Goal: Ask a question: Seek information or help from site administrators or community

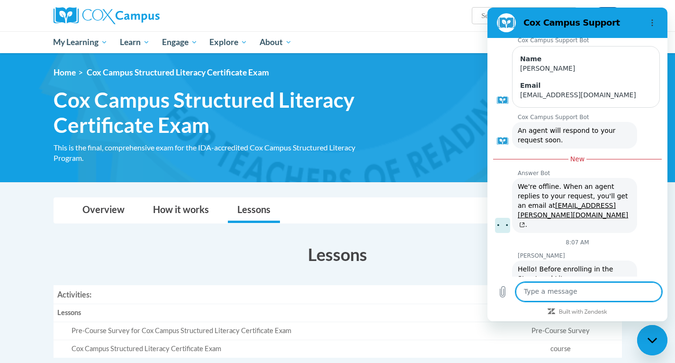
scroll to position [1840, 0]
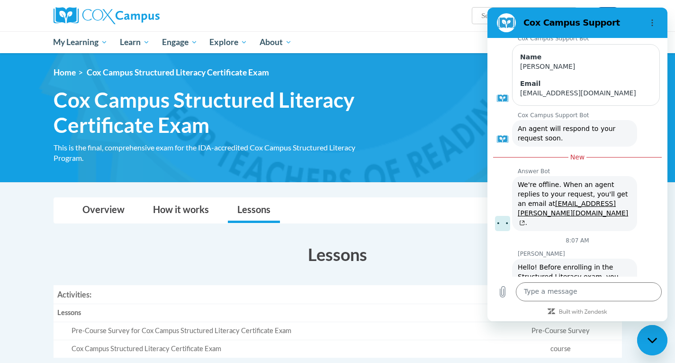
click at [564, 310] on link "PK-5 Structured Literacy Program | [PERSON_NAME][GEOGRAPHIC_DATA]" at bounding box center [566, 323] width 97 height 27
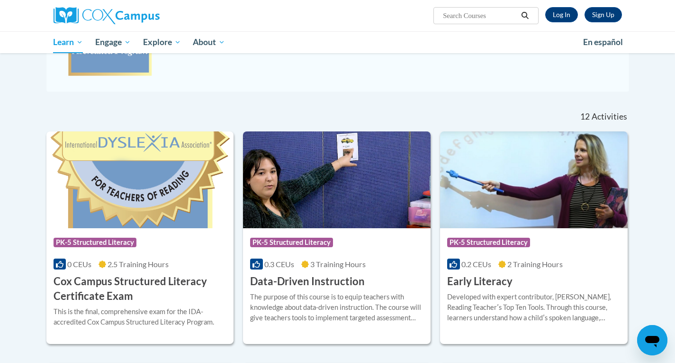
scroll to position [236, 0]
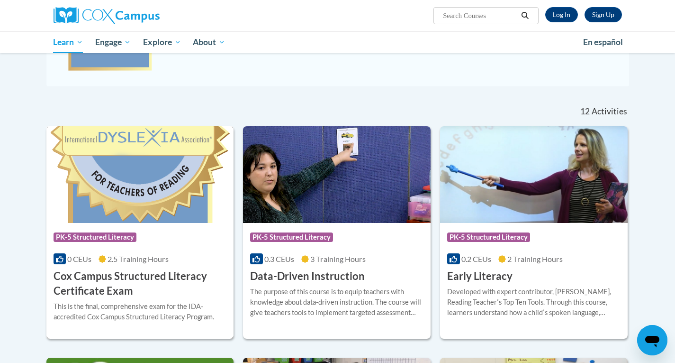
click at [154, 276] on h3 "Cox Campus Structured Literacy Certificate Exam" at bounding box center [140, 283] width 173 height 29
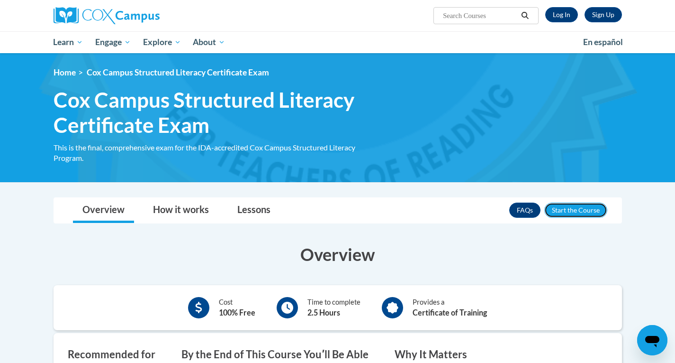
click at [582, 209] on button "Enroll" at bounding box center [575, 209] width 63 height 15
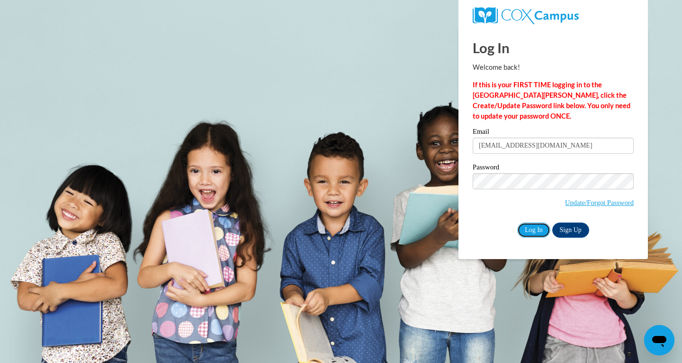
click at [541, 228] on input "Log In" at bounding box center [533, 229] width 33 height 15
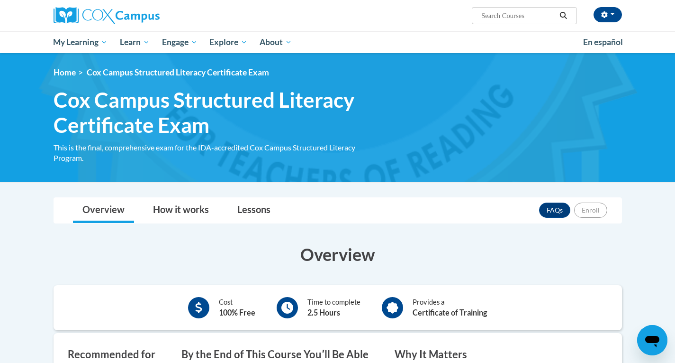
click at [653, 332] on icon "Open messaging window" at bounding box center [652, 339] width 17 height 17
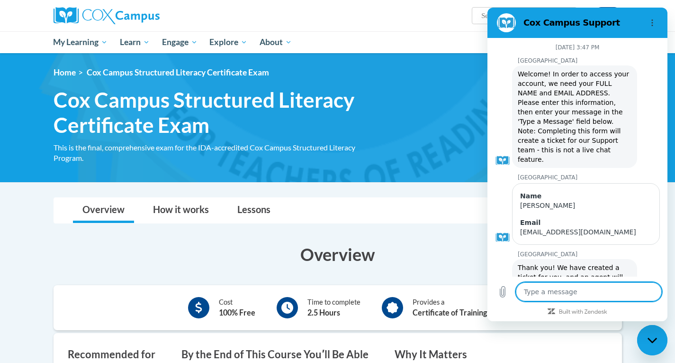
scroll to position [1811, 0]
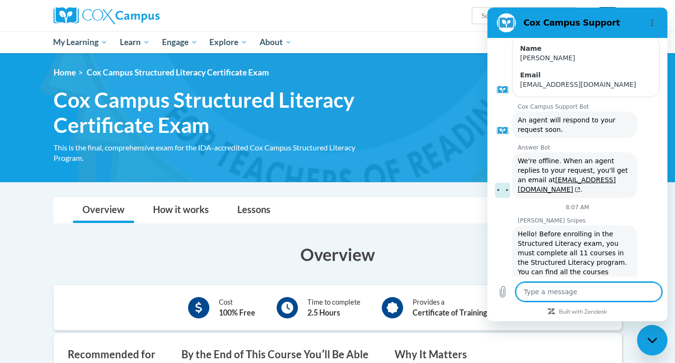
type textarea "i"
type textarea "x"
type textarea "it"
type textarea "x"
type textarea "it"
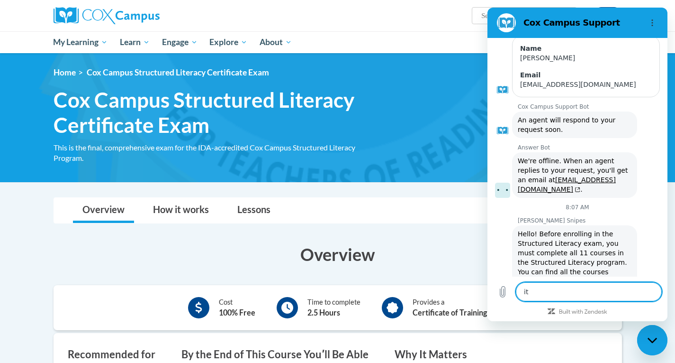
type textarea "x"
type textarea "it i"
type textarea "x"
type textarea "it"
type textarea "x"
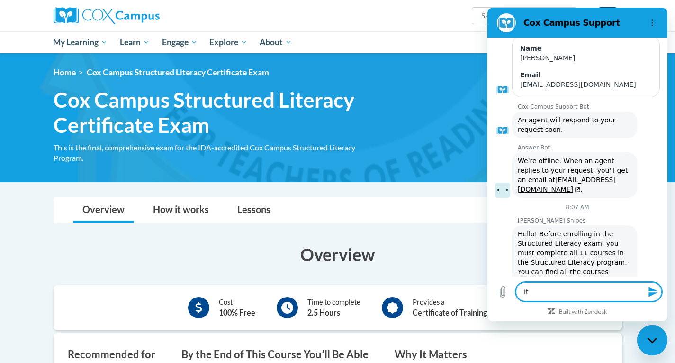
type textarea "it w"
type textarea "x"
type textarea "it wi"
type textarea "x"
type textarea "it wil"
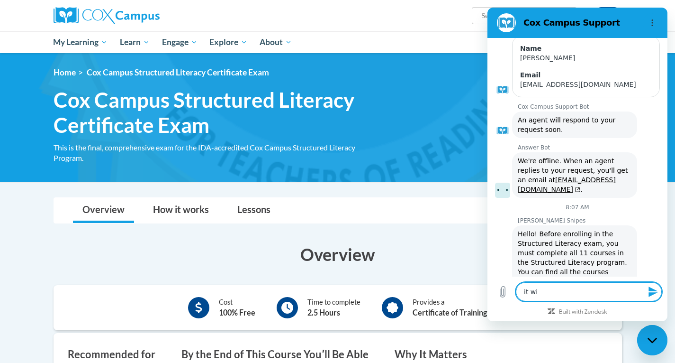
type textarea "x"
type textarea "it will"
type textarea "x"
type textarea "it will"
type textarea "x"
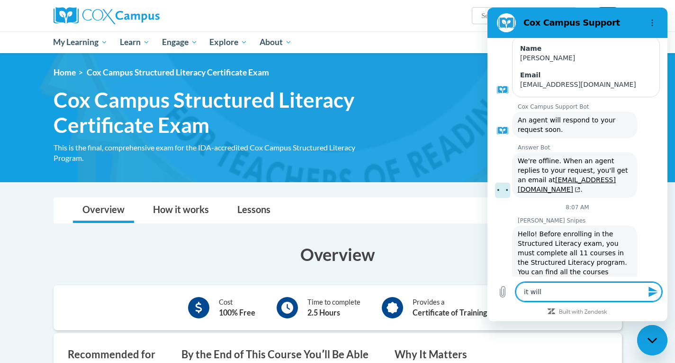
type textarea "it will n"
type textarea "x"
type textarea "it will no"
type textarea "x"
type textarea "it will not"
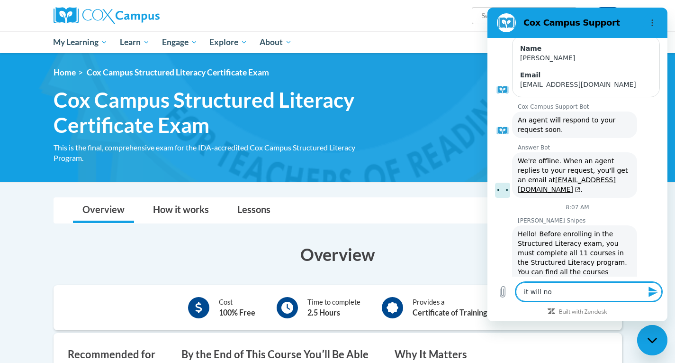
type textarea "x"
type textarea "it will not"
type textarea "x"
type textarea "it will not l"
type textarea "x"
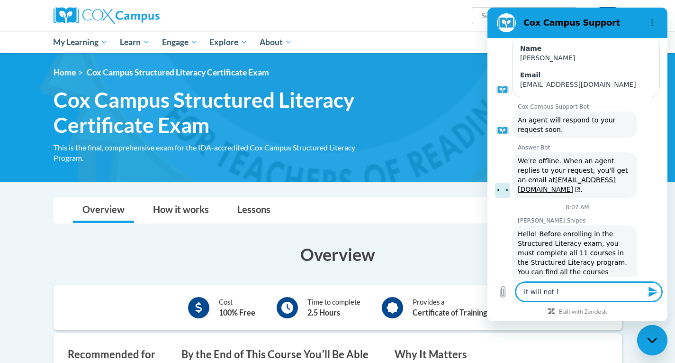
type textarea "it will not le"
type textarea "x"
type textarea "it will not let"
type textarea "x"
type textarea "it will not let"
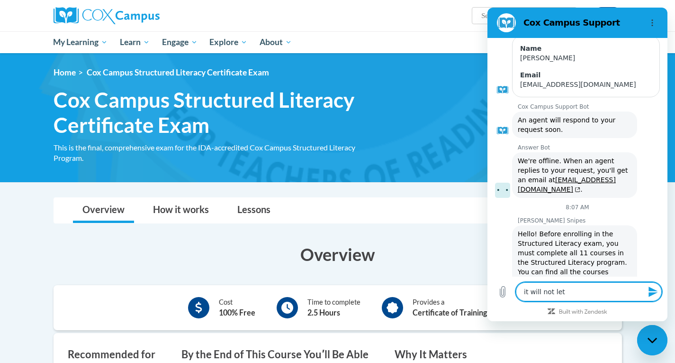
type textarea "x"
type textarea "it will not let m"
type textarea "x"
type textarea "it will not let me"
type textarea "x"
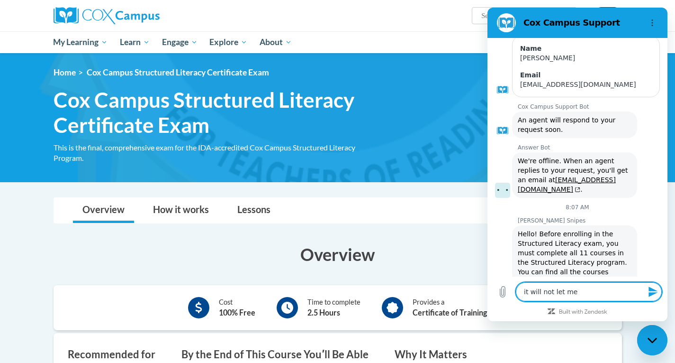
type textarea "it will not let me"
type textarea "x"
type textarea "it will not let me i"
type textarea "x"
type textarea "it will not let me in"
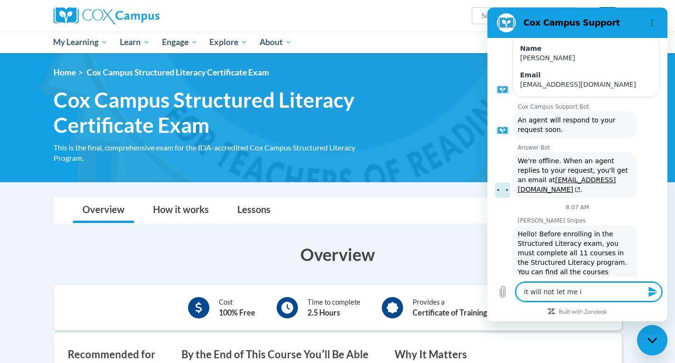
type textarea "x"
type textarea "it will not let me i"
type textarea "x"
type textarea "it will not let me ie"
type textarea "x"
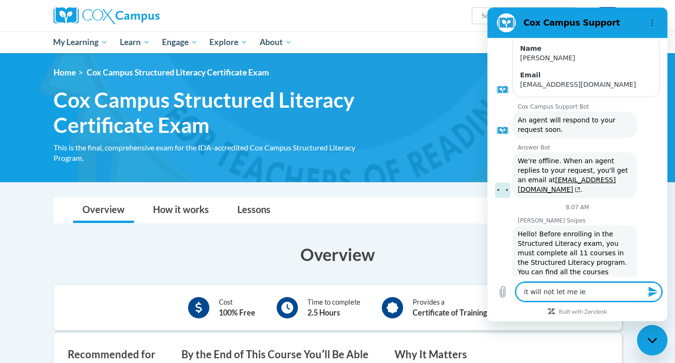
type textarea "it will not let me ien"
type textarea "x"
type textarea "it will not let me ienr"
type textarea "x"
type textarea "it will not let me ienro"
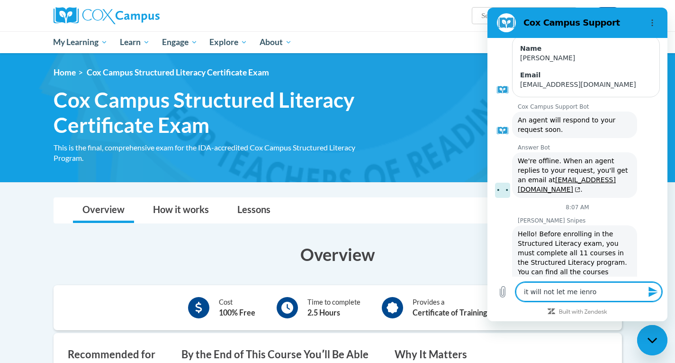
type textarea "x"
type textarea "it will not let me ienrol"
type textarea "x"
type textarea "it will not let me ienroll"
type textarea "x"
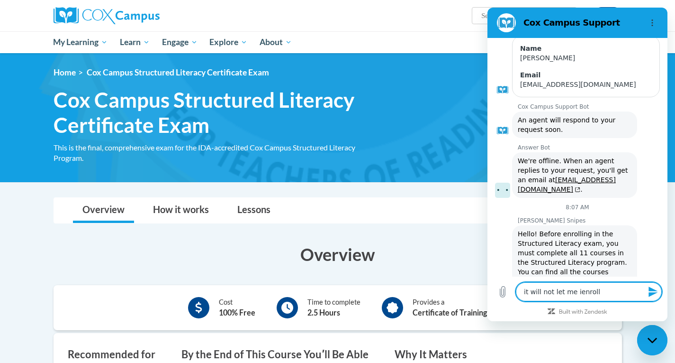
type textarea "it will not let me ienrol"
type textarea "x"
type textarea "it will not let me ienro"
type textarea "x"
type textarea "it will not let me ien"
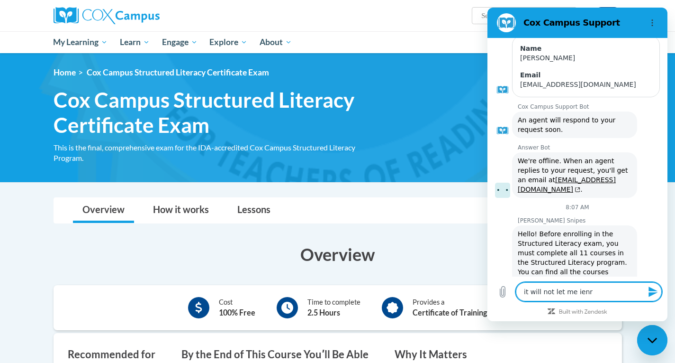
type textarea "x"
type textarea "it will not let me ie"
type textarea "x"
type textarea "it will not let me i"
type textarea "x"
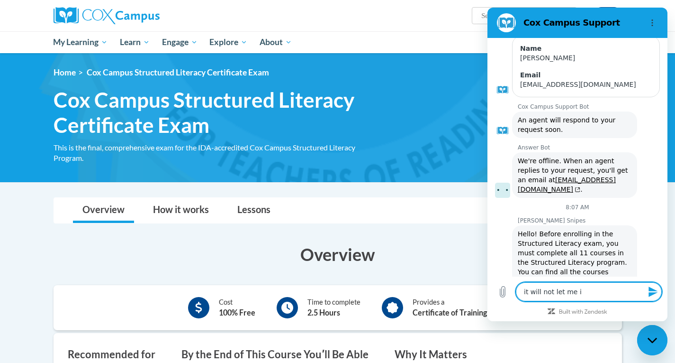
type textarea "it will not let me"
type textarea "x"
type textarea "it will not let m"
type textarea "x"
type textarea "it will not let"
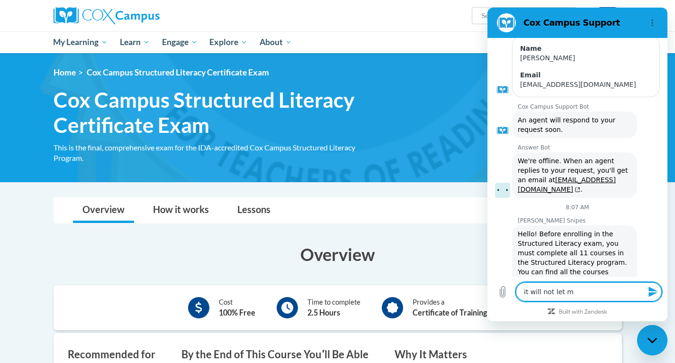
type textarea "x"
type textarea "it will not let m"
type textarea "x"
type textarea "it will not let me"
type textarea "x"
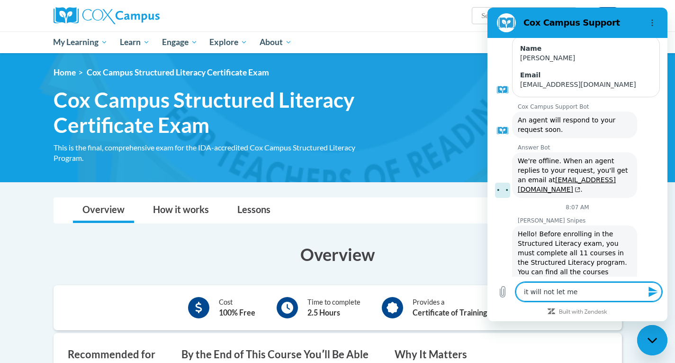
type textarea "it will not let me"
type textarea "x"
type textarea "it will not let me e"
type textarea "x"
type textarea "it will not let me en"
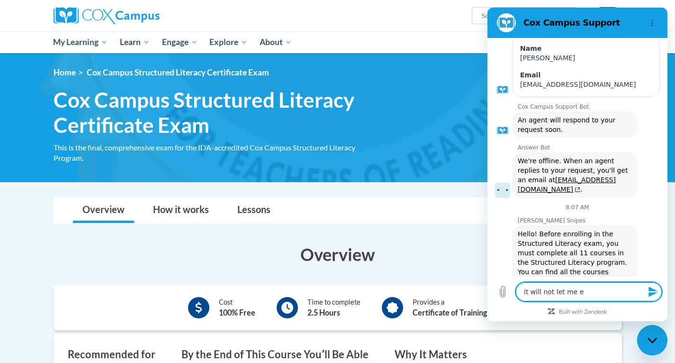
type textarea "x"
type textarea "it will not let me enr"
type textarea "x"
type textarea "it will not let me enro"
type textarea "x"
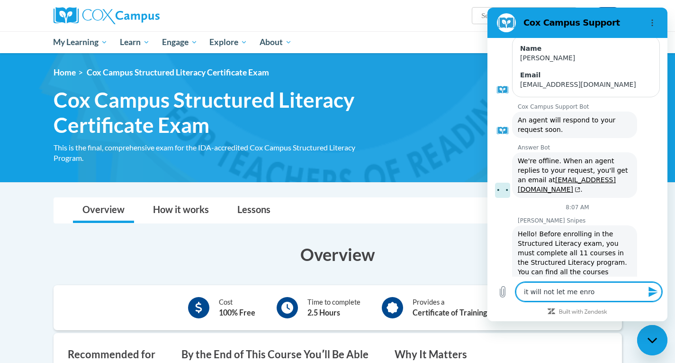
type textarea "it will not let me enrol"
type textarea "x"
type textarea "it will not let me enroll"
type textarea "x"
type textarea "it will not let me enroll"
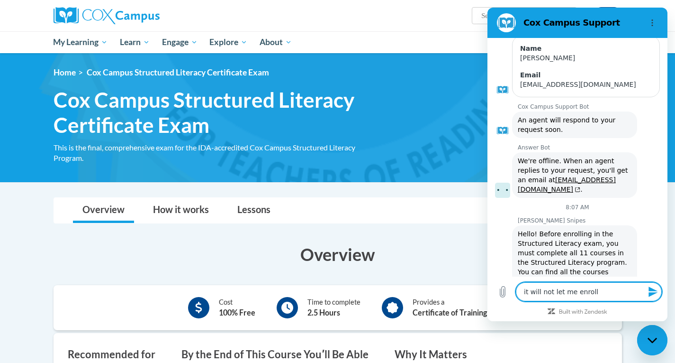
type textarea "x"
type textarea "it will not let me enroll i"
type textarea "x"
type textarea "it will not let me enroll in"
type textarea "x"
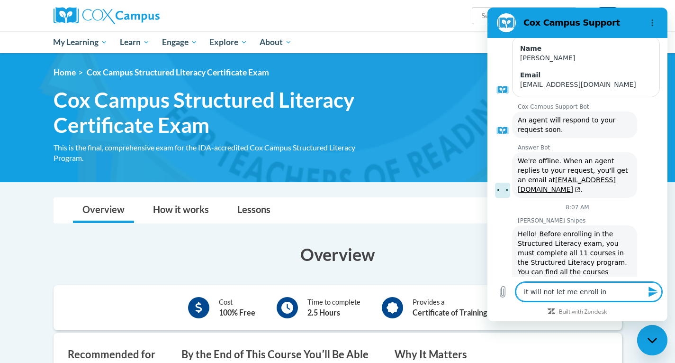
type textarea "it will not let me enroll in"
type textarea "x"
type textarea "it will not let me enroll in t"
type textarea "x"
type textarea "it will not let me enroll in th"
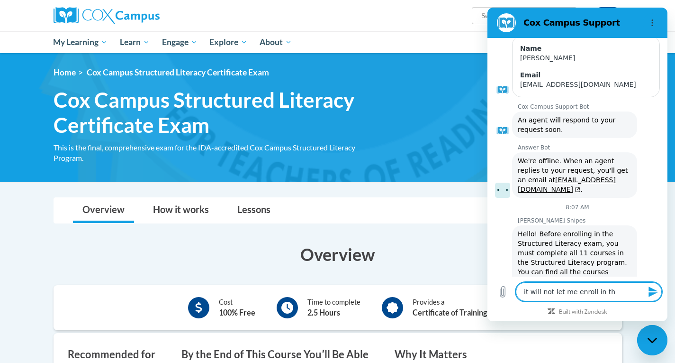
type textarea "x"
type textarea "it will not let me enroll in the"
type textarea "x"
type textarea "it will not let me enroll in the"
type textarea "x"
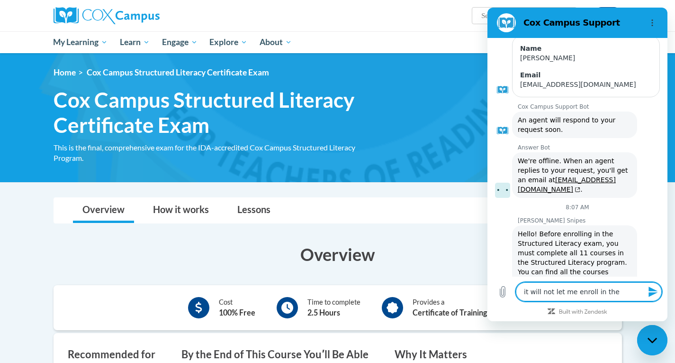
type textarea "it will not let me enroll in the c"
type textarea "x"
type textarea "it will not let me enroll in the co"
type textarea "x"
type textarea "it will not let me enroll in the cou"
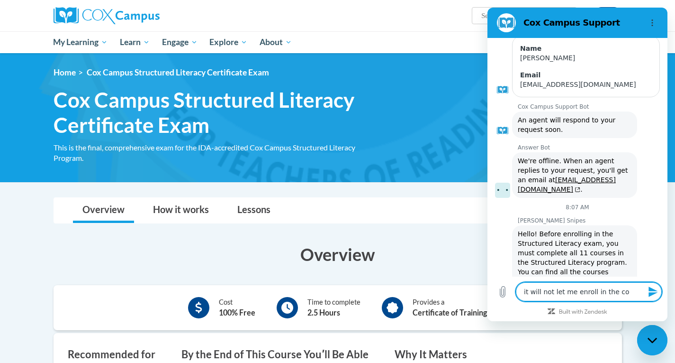
type textarea "x"
type textarea "it will not let me enroll in the cour"
type textarea "x"
type textarea "it will not let me enroll in the cours"
type textarea "x"
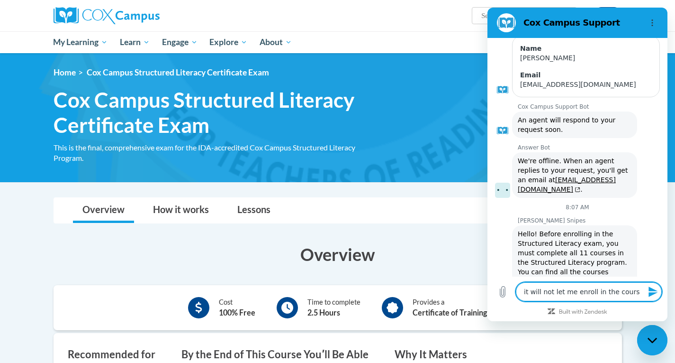
type textarea "it will not let me enroll in the course"
type textarea "x"
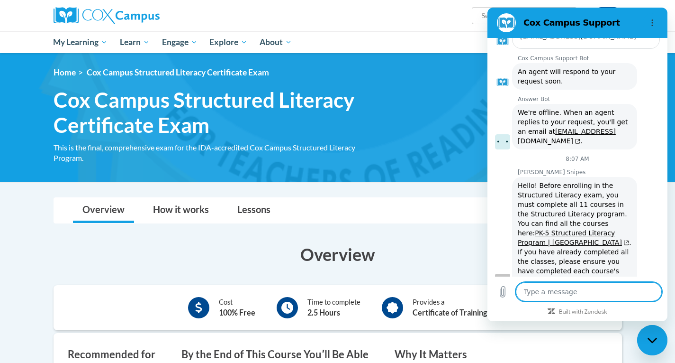
scroll to position [1861, 0]
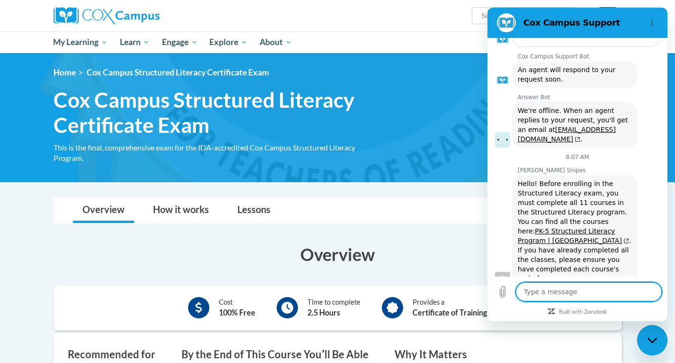
click at [573, 227] on link "PK-5 Structured Literacy Program | [PERSON_NAME][GEOGRAPHIC_DATA]" at bounding box center [573, 235] width 111 height 17
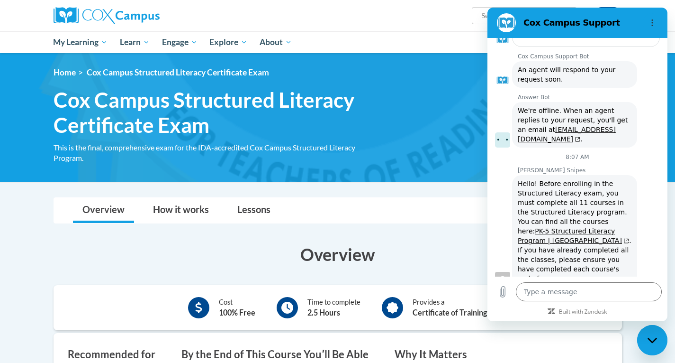
type textarea "x"
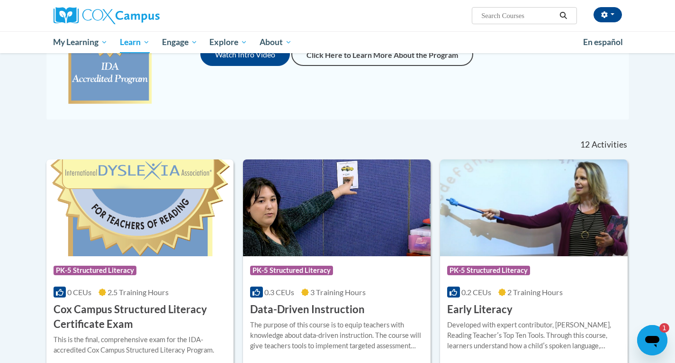
scroll to position [199, 0]
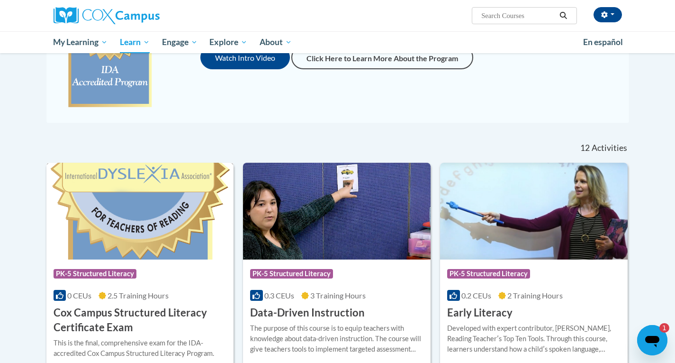
click at [135, 248] on img at bounding box center [140, 211] width 188 height 97
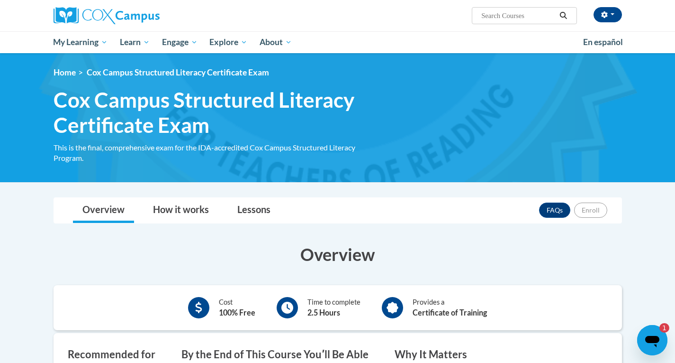
click at [642, 342] on div "Open messaging window, 1 unread message" at bounding box center [652, 340] width 28 height 28
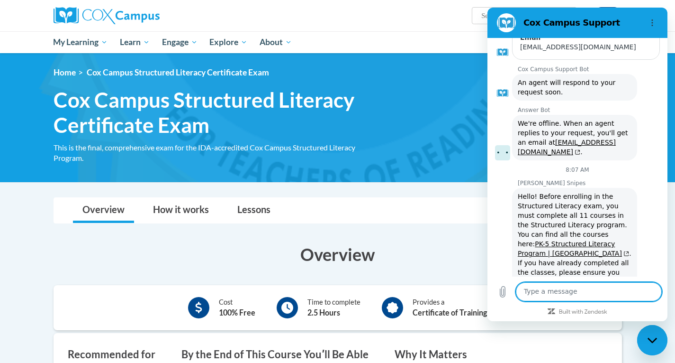
scroll to position [1848, 0]
click at [247, 202] on link "Lessons" at bounding box center [254, 210] width 52 height 25
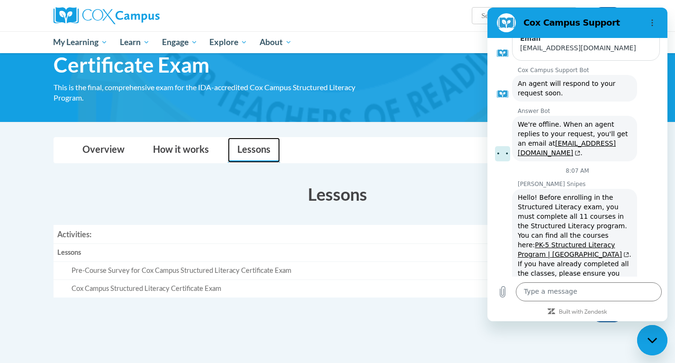
scroll to position [0, 0]
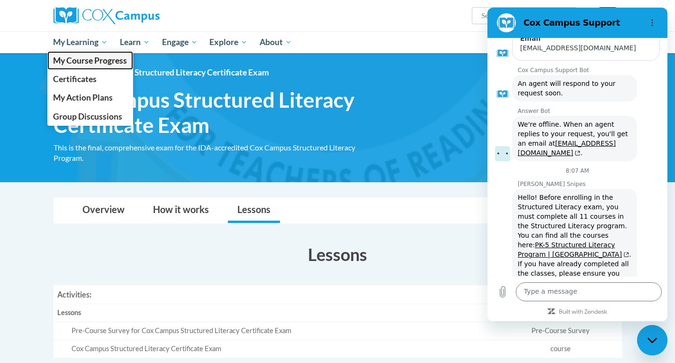
click at [99, 59] on span "My Course Progress" at bounding box center [90, 60] width 74 height 10
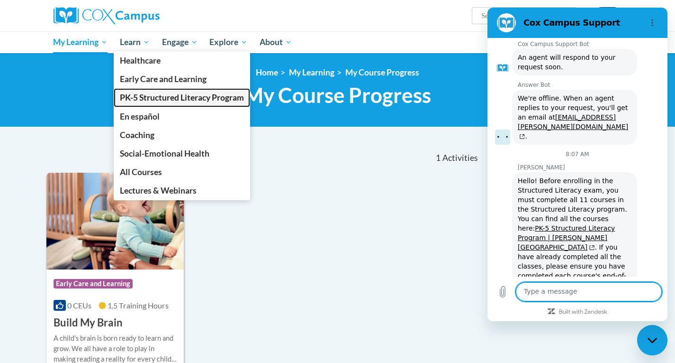
click at [163, 97] on span "PK-5 Structured Literacy Program" at bounding box center [182, 97] width 124 height 10
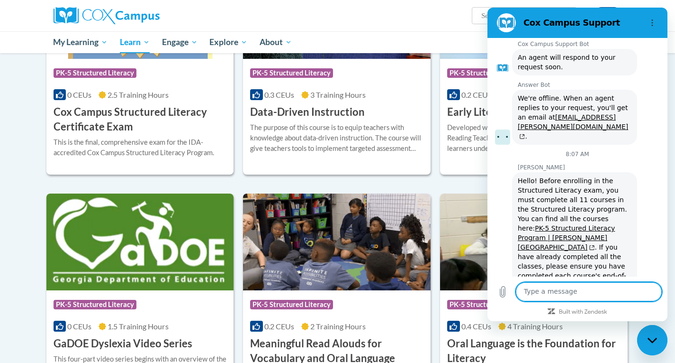
scroll to position [408, 0]
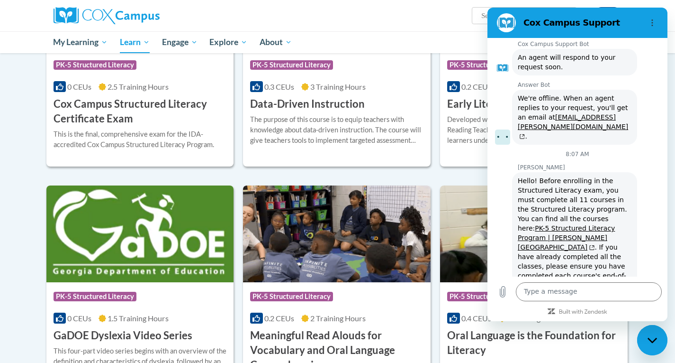
click at [573, 18] on h2 "Cox Campus Support" at bounding box center [582, 22] width 116 height 11
click at [653, 341] on icon "Close messaging window" at bounding box center [651, 339] width 9 height 5
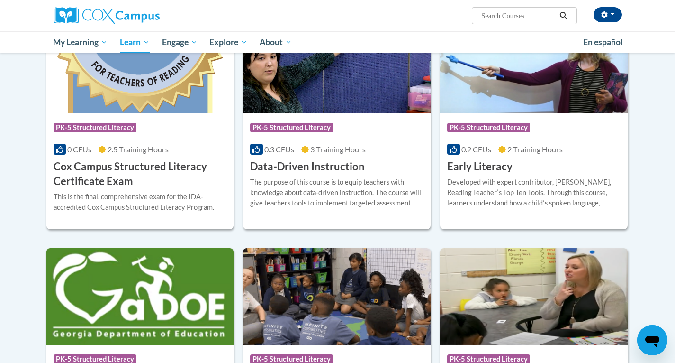
scroll to position [344, 0]
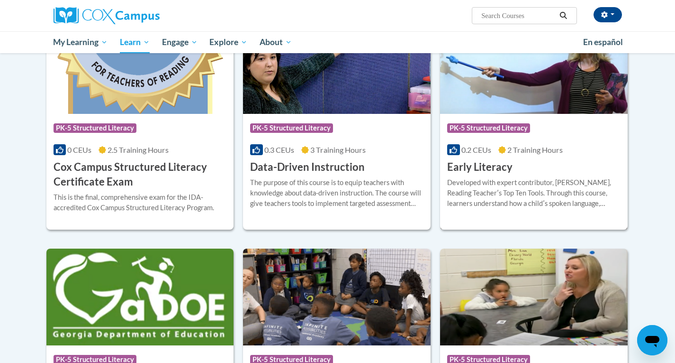
click at [549, 176] on div "More Info Enroll Developed with expert contributor, Dr. Deborah Glaser, Reading…" at bounding box center [534, 198] width 188 height 48
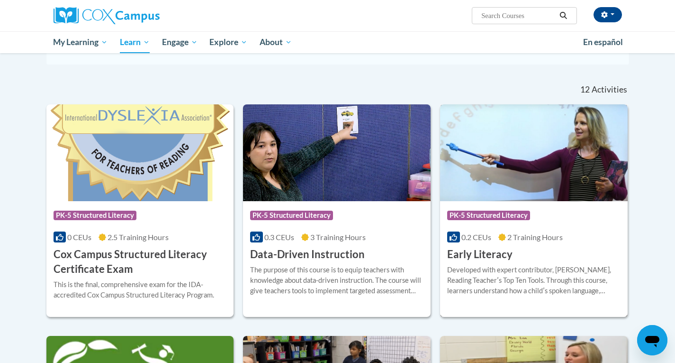
scroll to position [258, 0]
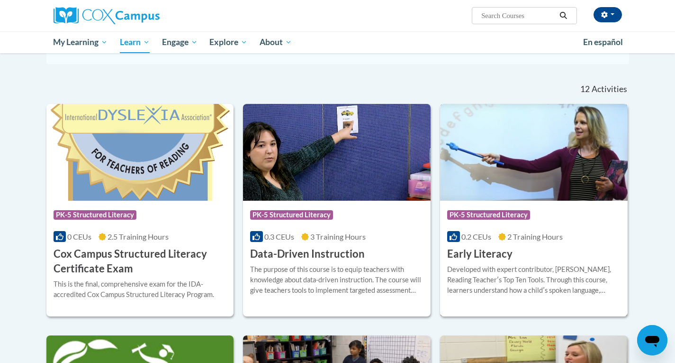
click at [520, 269] on div "Developed with expert contributor, Dr. Deborah Glaser, Reading Teacherʹs Top Te…" at bounding box center [533, 279] width 173 height 31
click at [473, 193] on img at bounding box center [534, 152] width 188 height 97
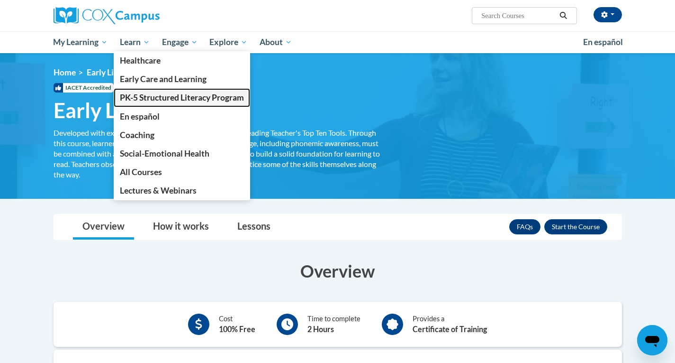
click at [159, 91] on link "PK-5 Structured Literacy Program" at bounding box center [182, 97] width 136 height 18
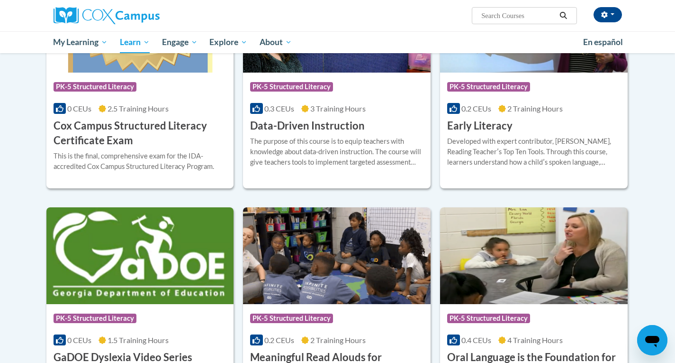
scroll to position [382, 0]
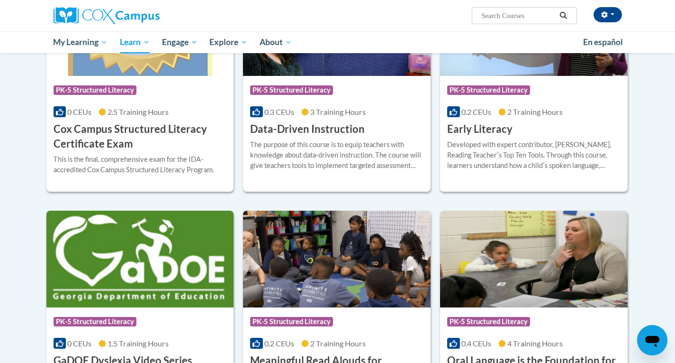
click at [646, 353] on div "Open messaging window" at bounding box center [652, 340] width 28 height 28
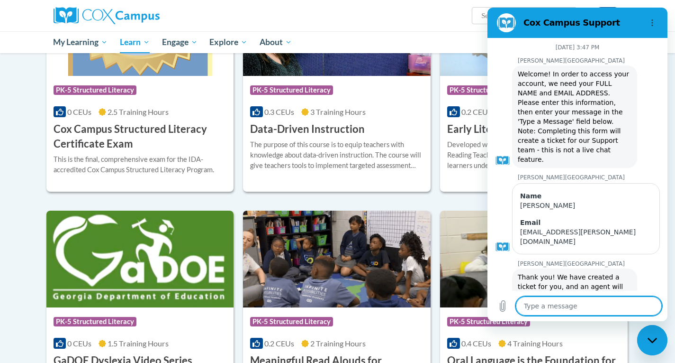
scroll to position [1897, 0]
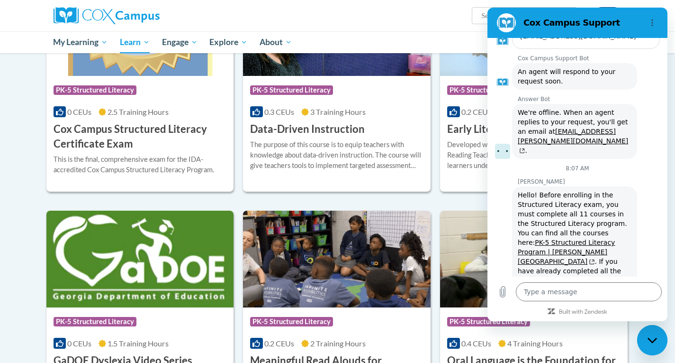
click at [589, 238] on link "PK-5 Structured Literacy Program | [PERSON_NAME][GEOGRAPHIC_DATA]" at bounding box center [566, 251] width 97 height 27
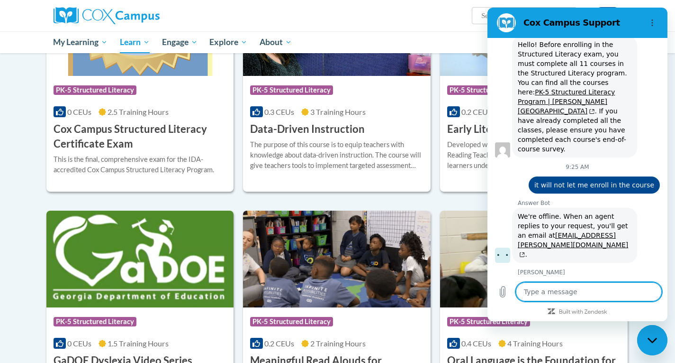
scroll to position [2054, 0]
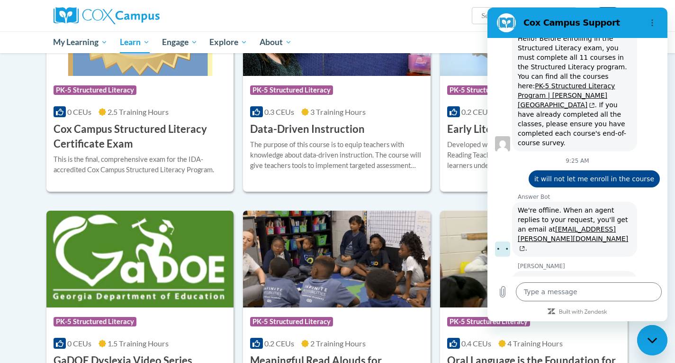
click at [653, 343] on div "Close messaging window" at bounding box center [652, 340] width 28 height 28
type textarea "x"
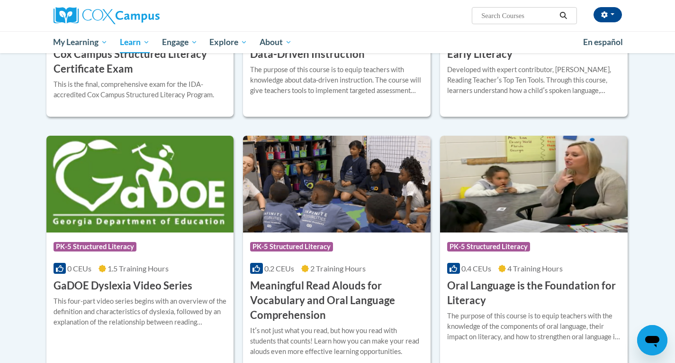
scroll to position [464, 0]
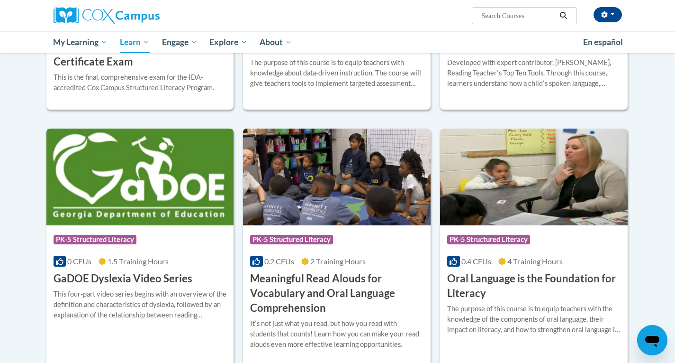
click at [179, 251] on div "Course Category: PK-5 Structured Literacy" at bounding box center [140, 240] width 173 height 21
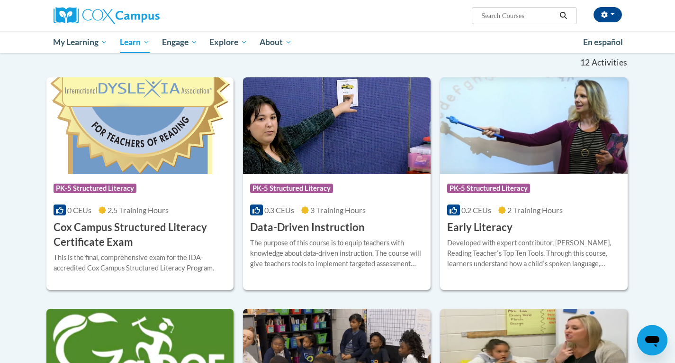
scroll to position [285, 0]
click at [145, 190] on div "Course Category: PK-5 Structured Literacy" at bounding box center [140, 188] width 173 height 21
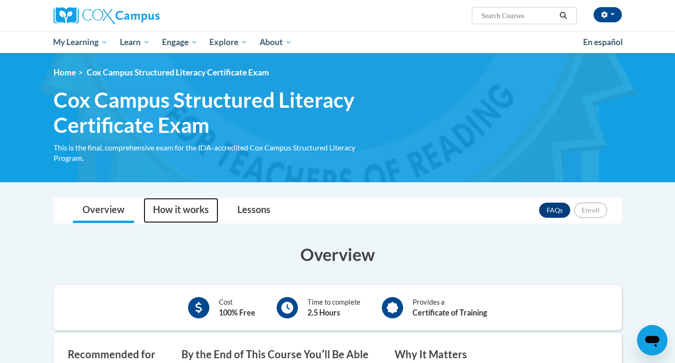
click at [175, 206] on link "How it works" at bounding box center [181, 210] width 75 height 25
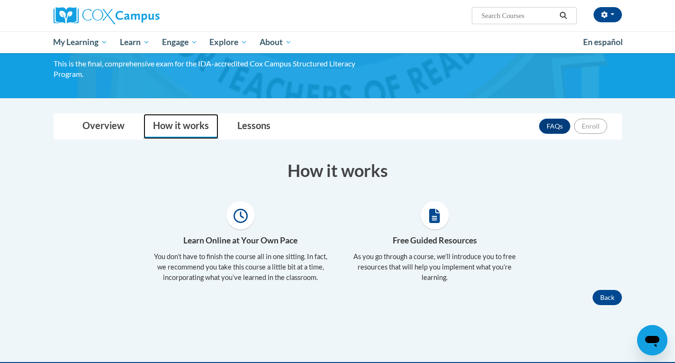
scroll to position [85, 0]
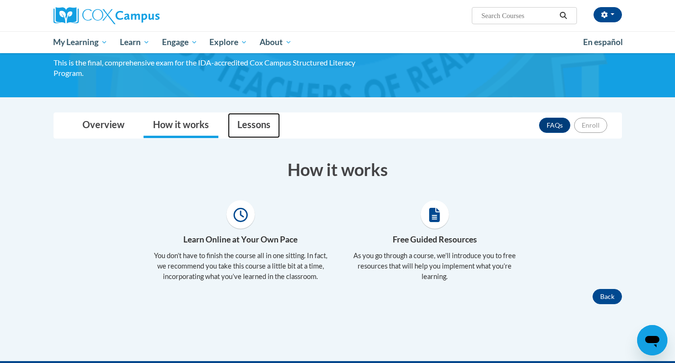
click at [253, 128] on link "Lessons" at bounding box center [254, 125] width 52 height 25
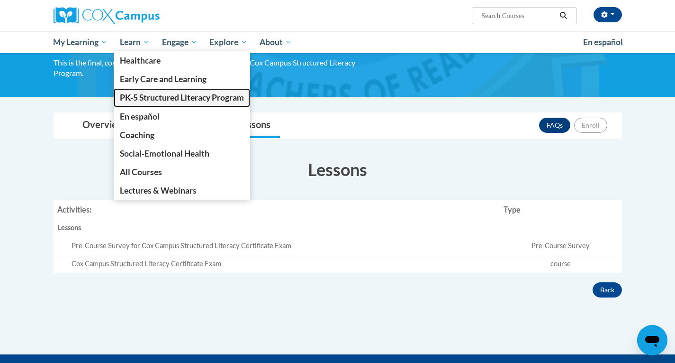
click at [173, 98] on span "PK-5 Structured Literacy Program" at bounding box center [182, 97] width 124 height 10
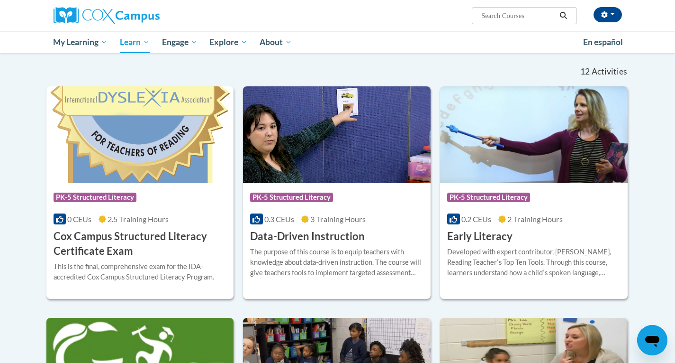
scroll to position [276, 0]
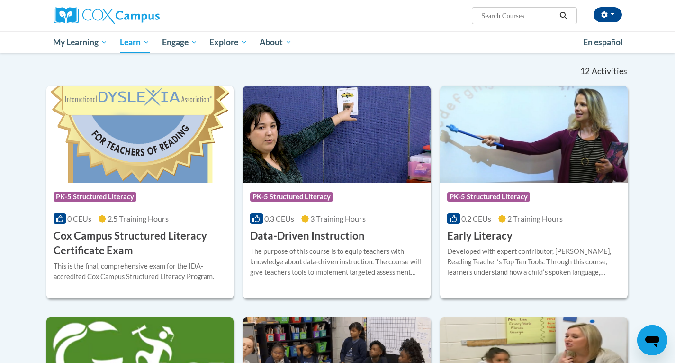
click at [661, 341] on icon "Open messaging window" at bounding box center [652, 339] width 17 height 17
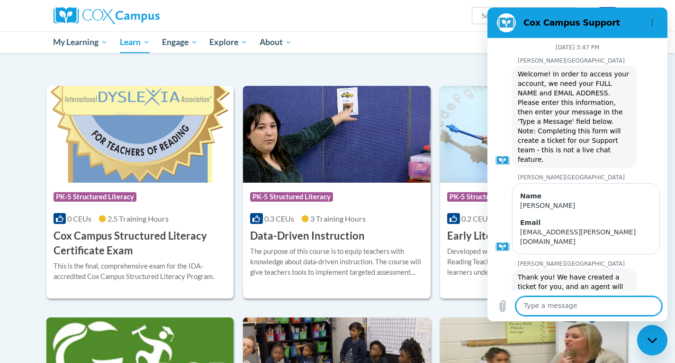
scroll to position [1897, 0]
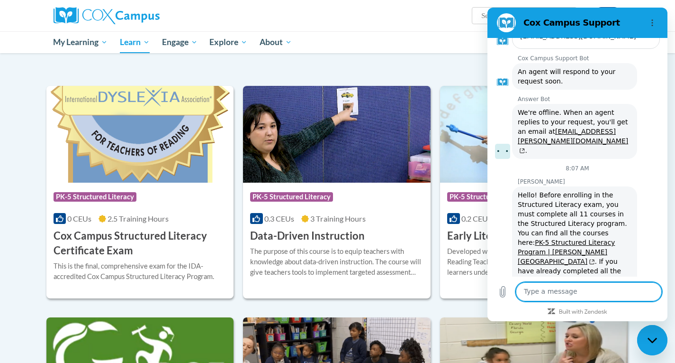
type textarea "x"
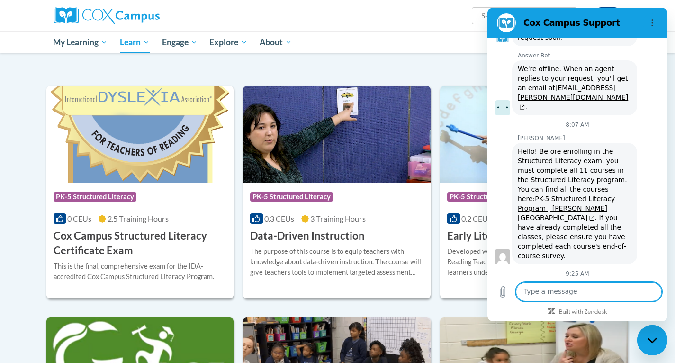
scroll to position [1943, 0]
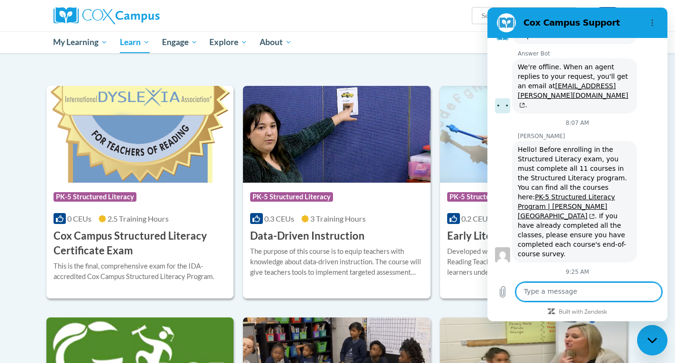
type textarea "I"
type textarea "x"
type textarea "I"
type textarea "x"
type textarea "I n"
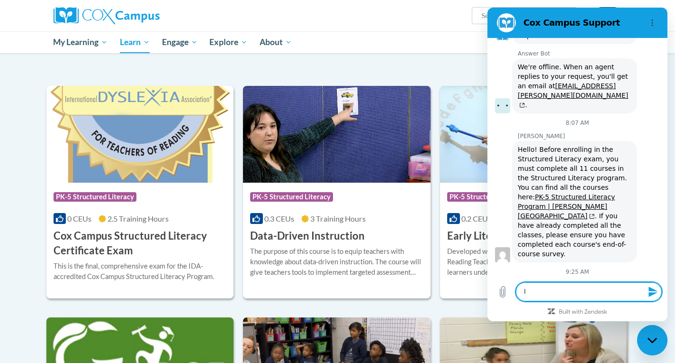
type textarea "x"
type textarea "I ne"
type textarea "x"
type textarea "I nee"
type textarea "x"
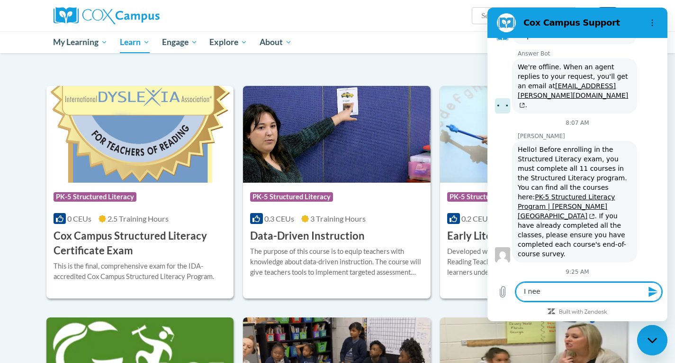
type textarea "I need"
type textarea "x"
type textarea "I need"
type textarea "x"
type textarea "I need t"
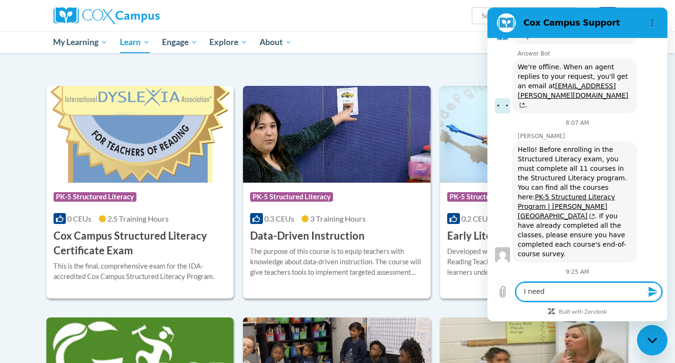
type textarea "x"
type textarea "I need to"
type textarea "x"
type textarea "I need to"
type textarea "x"
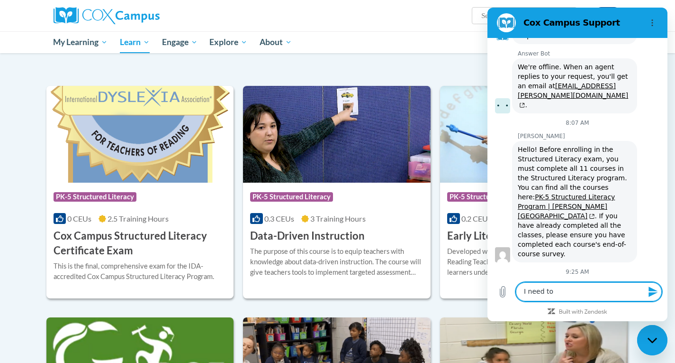
type textarea "I need to d"
type textarea "x"
type textarea "I need to do"
type textarea "x"
type textarea "I need to do"
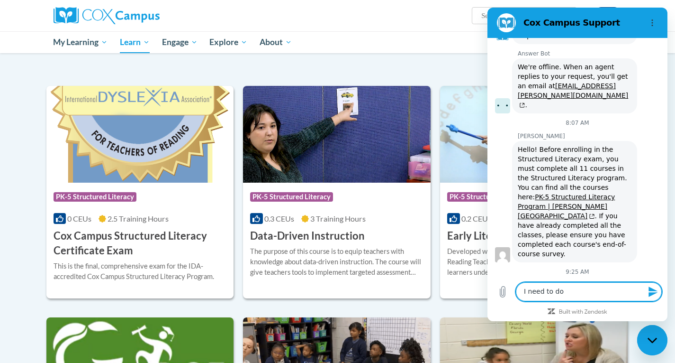
type textarea "x"
type textarea "I need to do t"
type textarea "x"
type textarea "I need to do th"
type textarea "x"
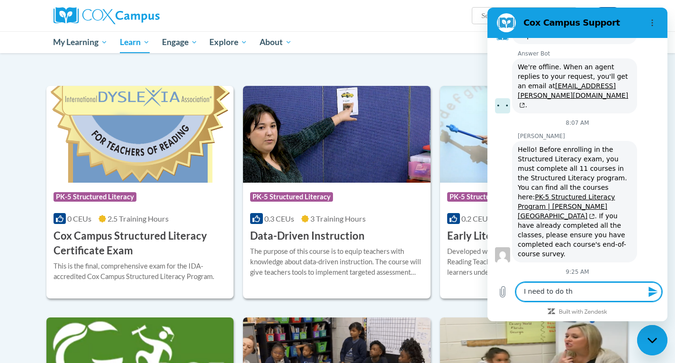
type textarea "I need to do the"
type textarea "x"
type textarea "I need to do the s"
type textarea "x"
type textarea "I need to do the st"
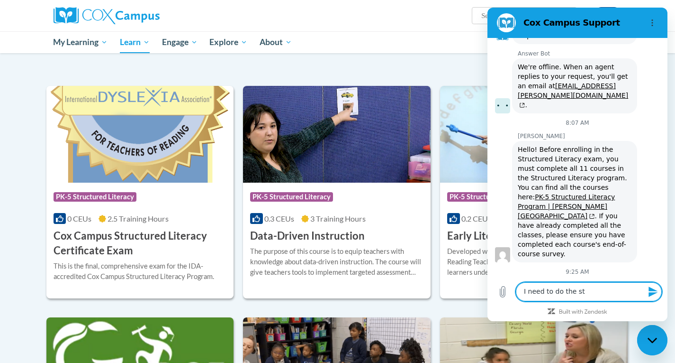
type textarea "x"
type textarea "I need to do the str"
type textarea "x"
type textarea "I need to do the stru"
type textarea "x"
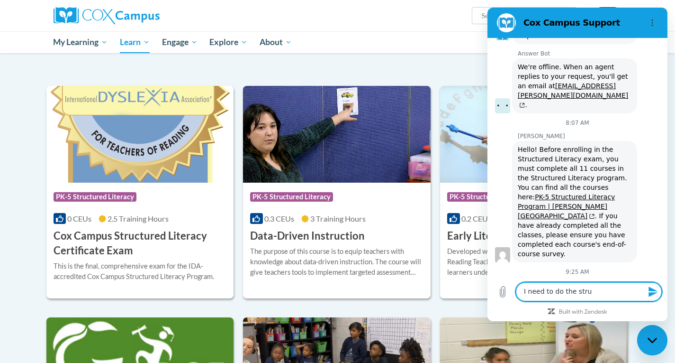
type textarea "I need to do the struc"
type textarea "x"
type textarea "I need to do the struct"
type textarea "x"
type textarea "I need to do the structu"
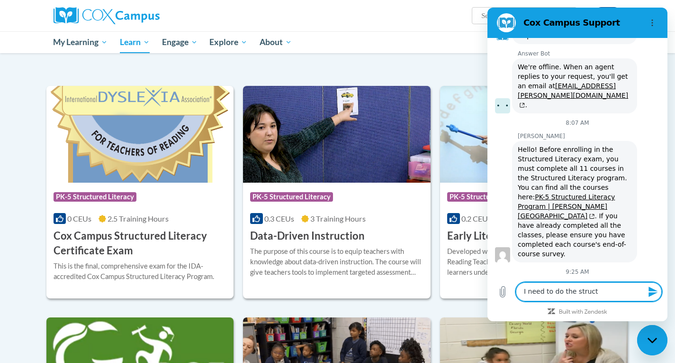
type textarea "x"
type textarea "I need to do the structur"
type textarea "x"
type textarea "I need to do the structure"
type textarea "x"
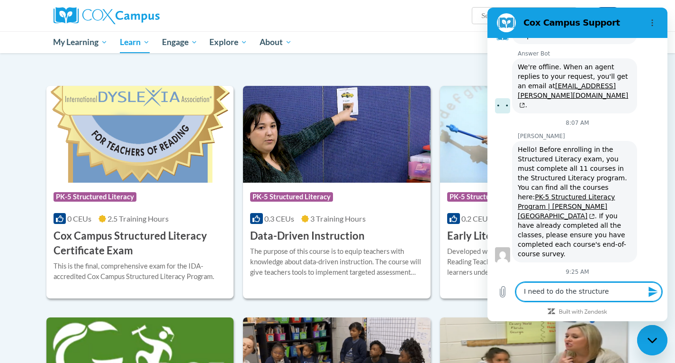
type textarea "I need to do the structured"
type textarea "x"
type textarea "I need to do the structured"
type textarea "x"
type textarea "I need to do the structured l"
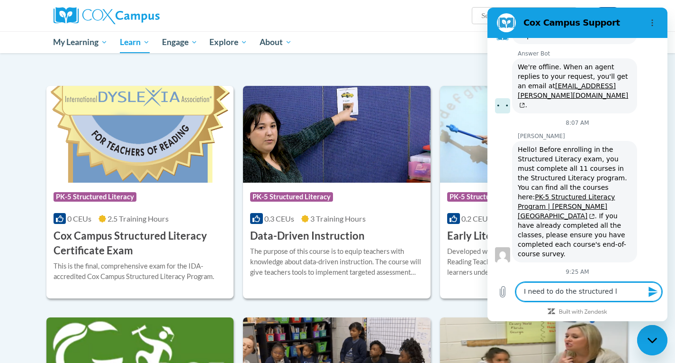
type textarea "x"
type textarea "I need to do the structured li"
type textarea "x"
type textarea "I need to do the structured lit"
type textarea "x"
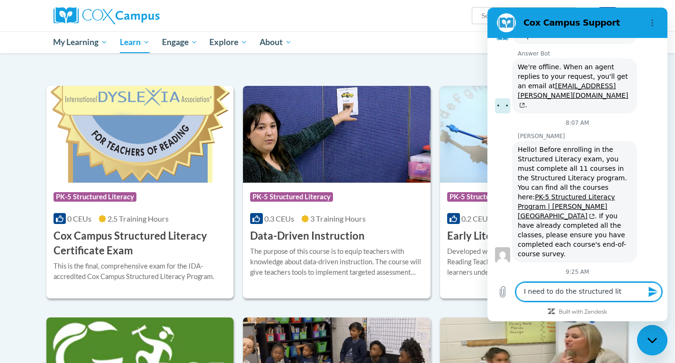
type textarea "I need to do the structured lite"
type textarea "x"
type textarea "I need to do the structured liter"
type textarea "x"
type textarea "I need to do the structured litera"
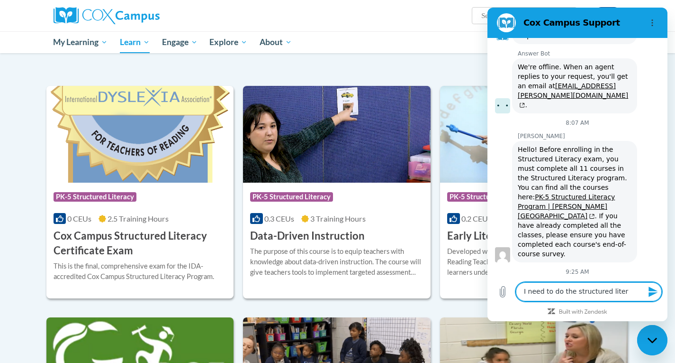
type textarea "x"
type textarea "I need to do the structured literac"
type textarea "x"
type textarea "I need to do the structured literacc"
type textarea "x"
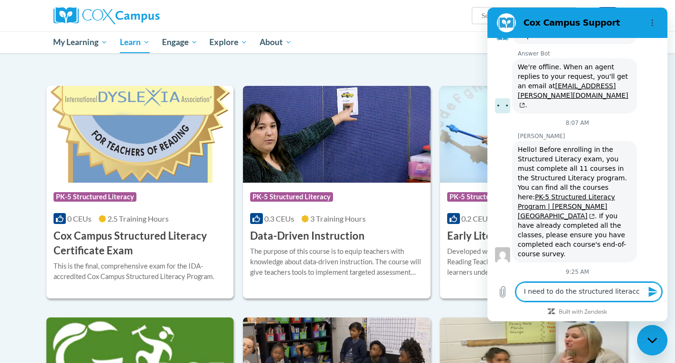
type textarea "I need to do the structured literaccy"
type textarea "x"
type textarea "I need to do the structured literaccy"
type textarea "x"
click at [622, 291] on textarea "I need to do the structured literaccy" at bounding box center [589, 291] width 146 height 19
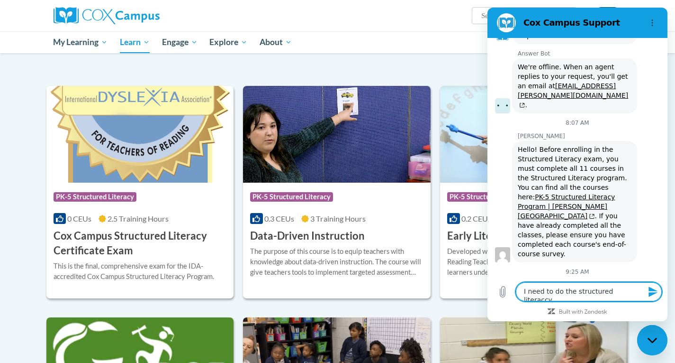
type textarea "I need to do the structured literacy"
type textarea "x"
type textarea "I need to do the structured literacy"
type textarea "x"
type textarea "I need to do the structured literacy c"
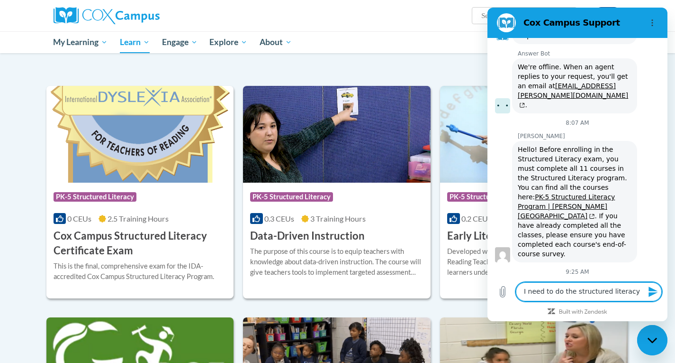
type textarea "x"
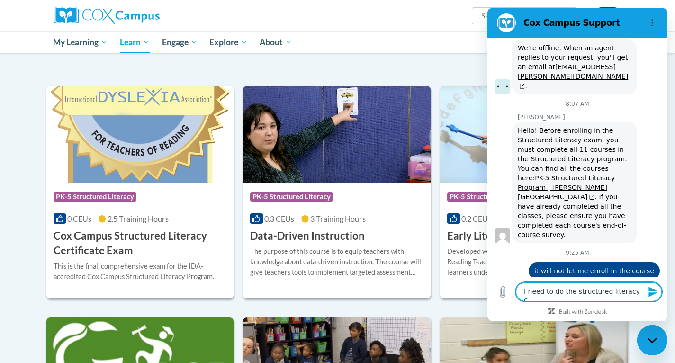
type textarea "I need to do the structured literacy co"
type textarea "x"
type textarea "I need to do the structured literacy cou"
type textarea "x"
type textarea "I need to do the structured literacy cour"
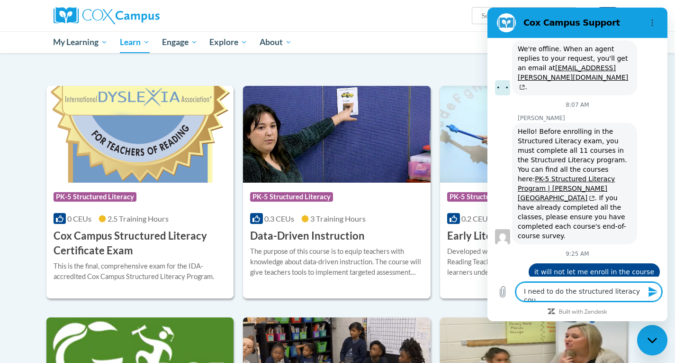
type textarea "x"
type textarea "I need to do the structured literacy cours"
type textarea "x"
type textarea "I need to do the structured literacy course"
type textarea "x"
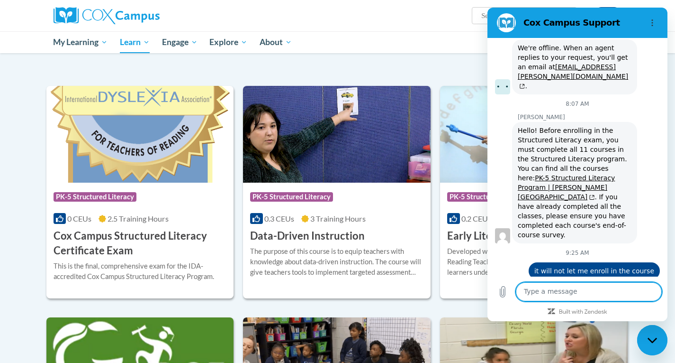
type textarea "x"
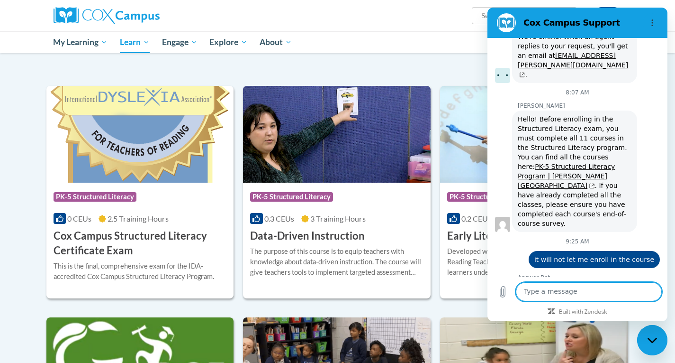
scroll to position [1975, 0]
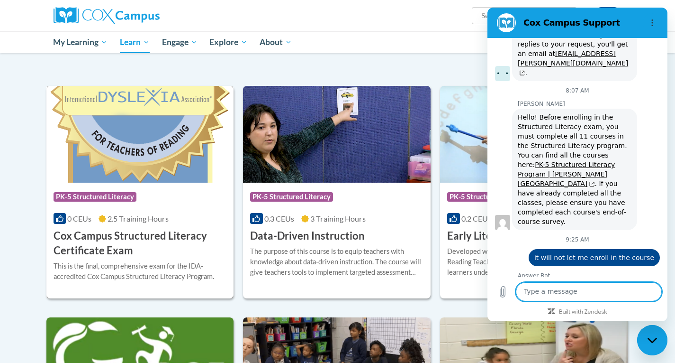
click at [187, 181] on img at bounding box center [140, 134] width 188 height 97
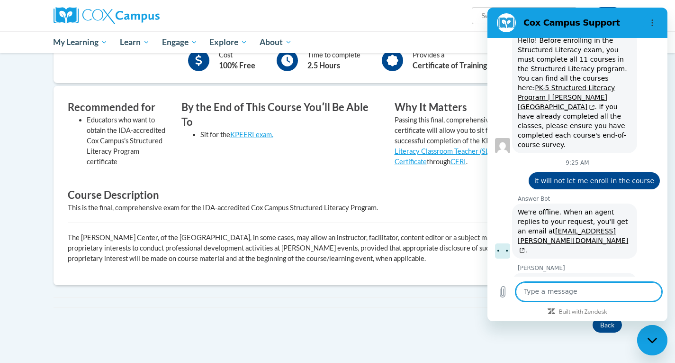
scroll to position [2054, 0]
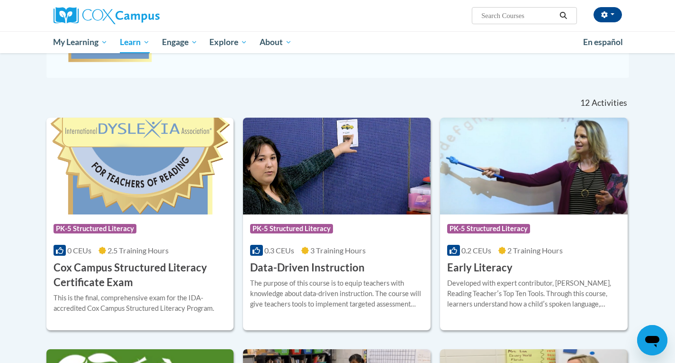
scroll to position [244, 0]
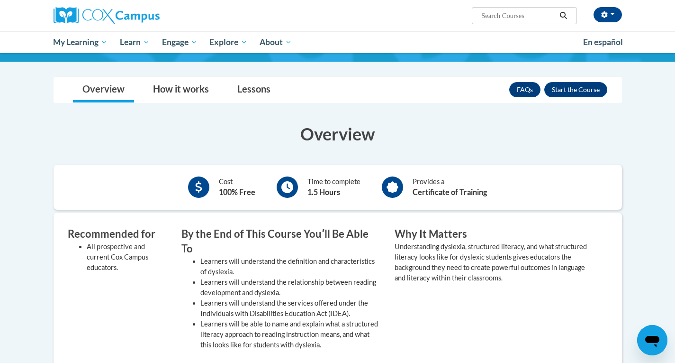
scroll to position [126, 0]
